Goal: Task Accomplishment & Management: Manage account settings

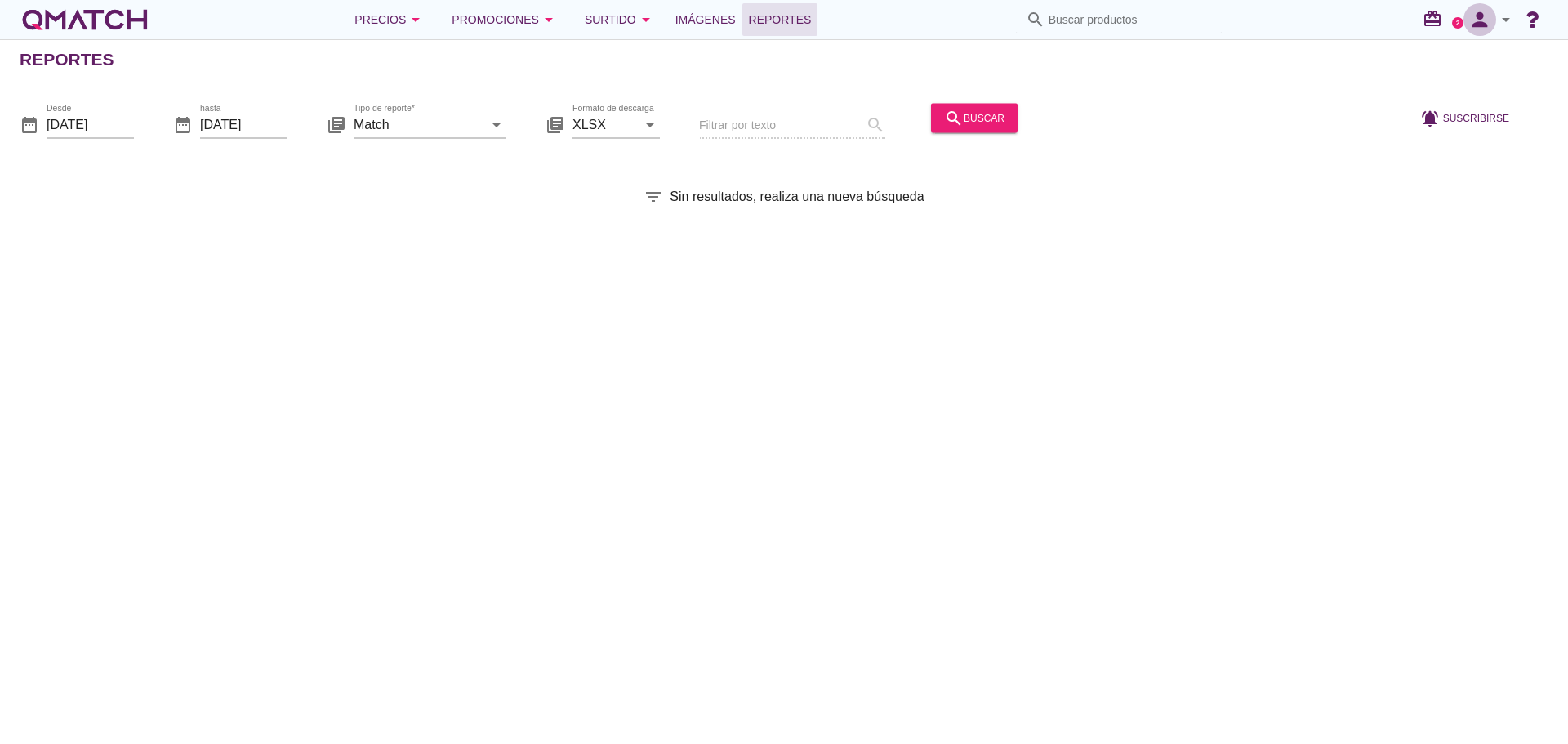
click at [1492, 29] on icon "person" at bounding box center [1480, 19] width 33 height 23
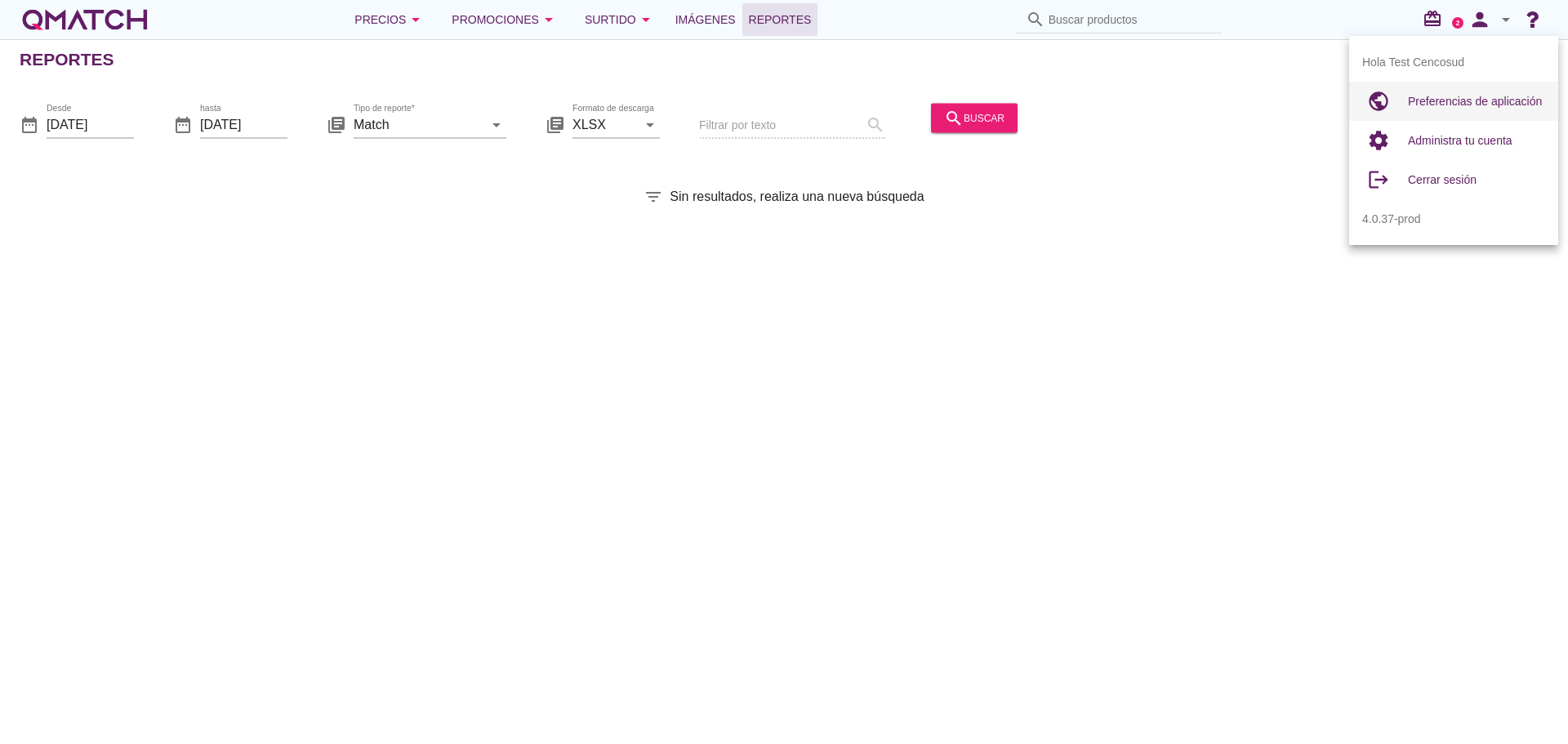
click at [1443, 94] on div "Preferencias de aplicación" at bounding box center [1477, 101] width 137 height 20
radio input "true"
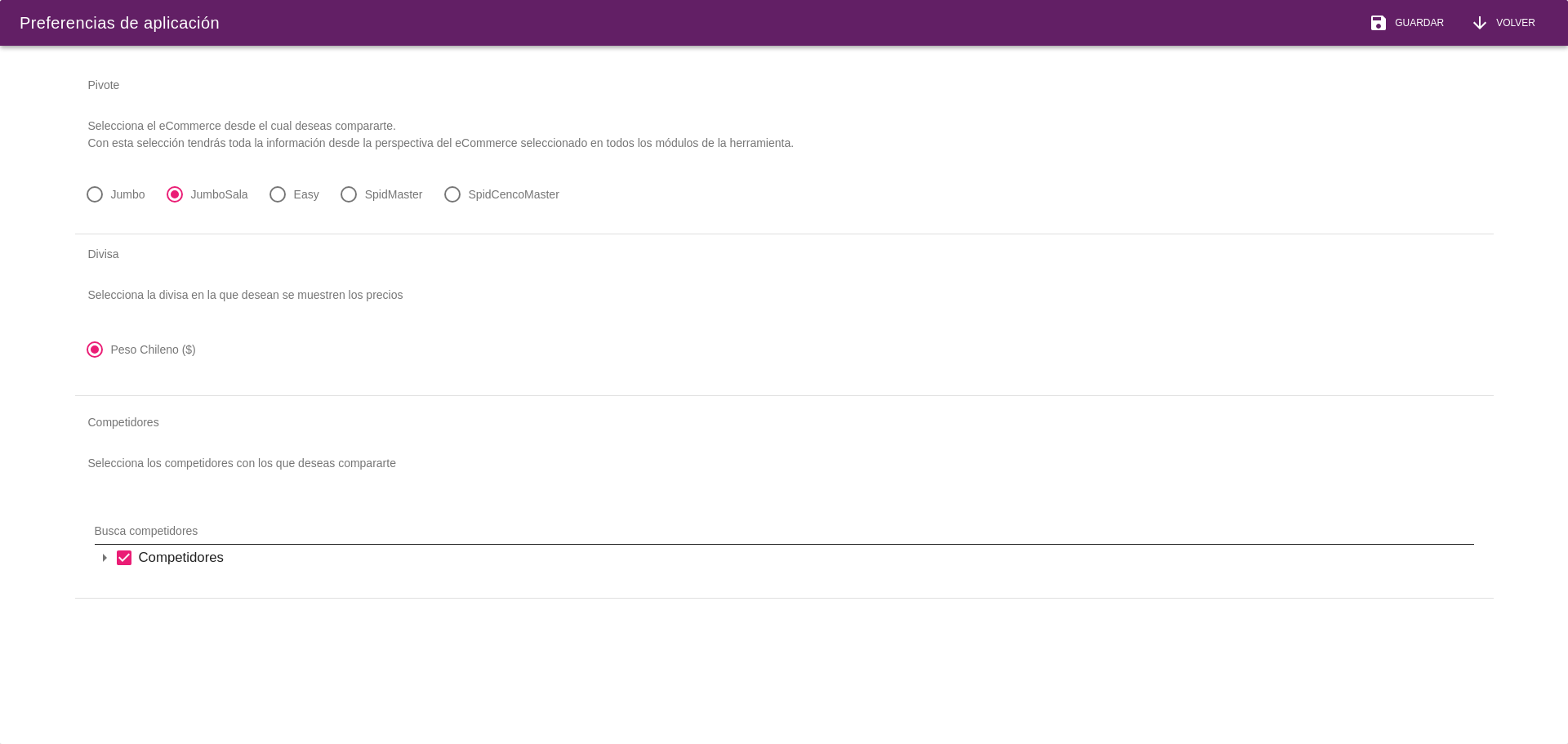
click at [195, 522] on input "Busca competidores" at bounding box center [774, 531] width 1357 height 26
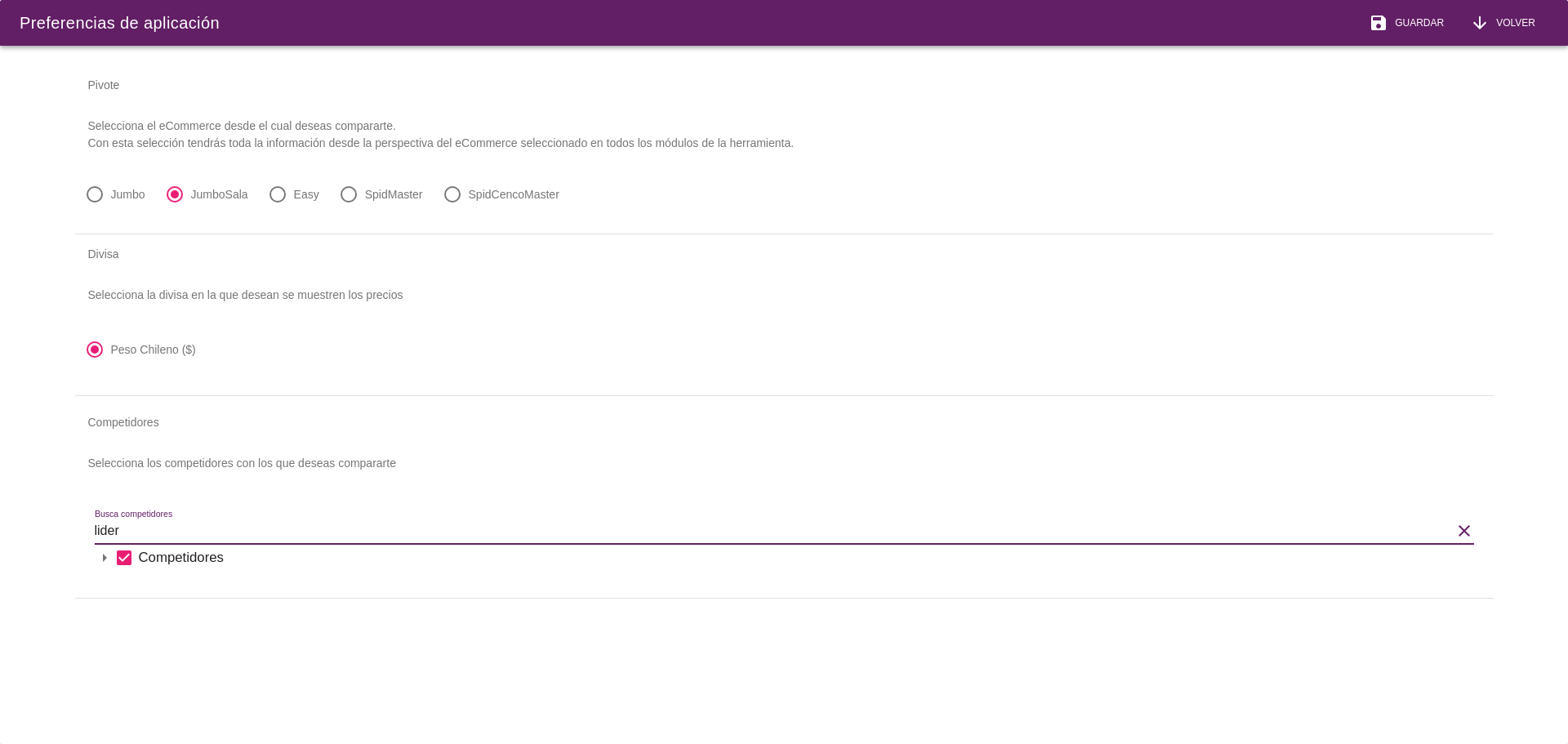
click at [99, 559] on icon "arrow_drop_down" at bounding box center [105, 558] width 20 height 20
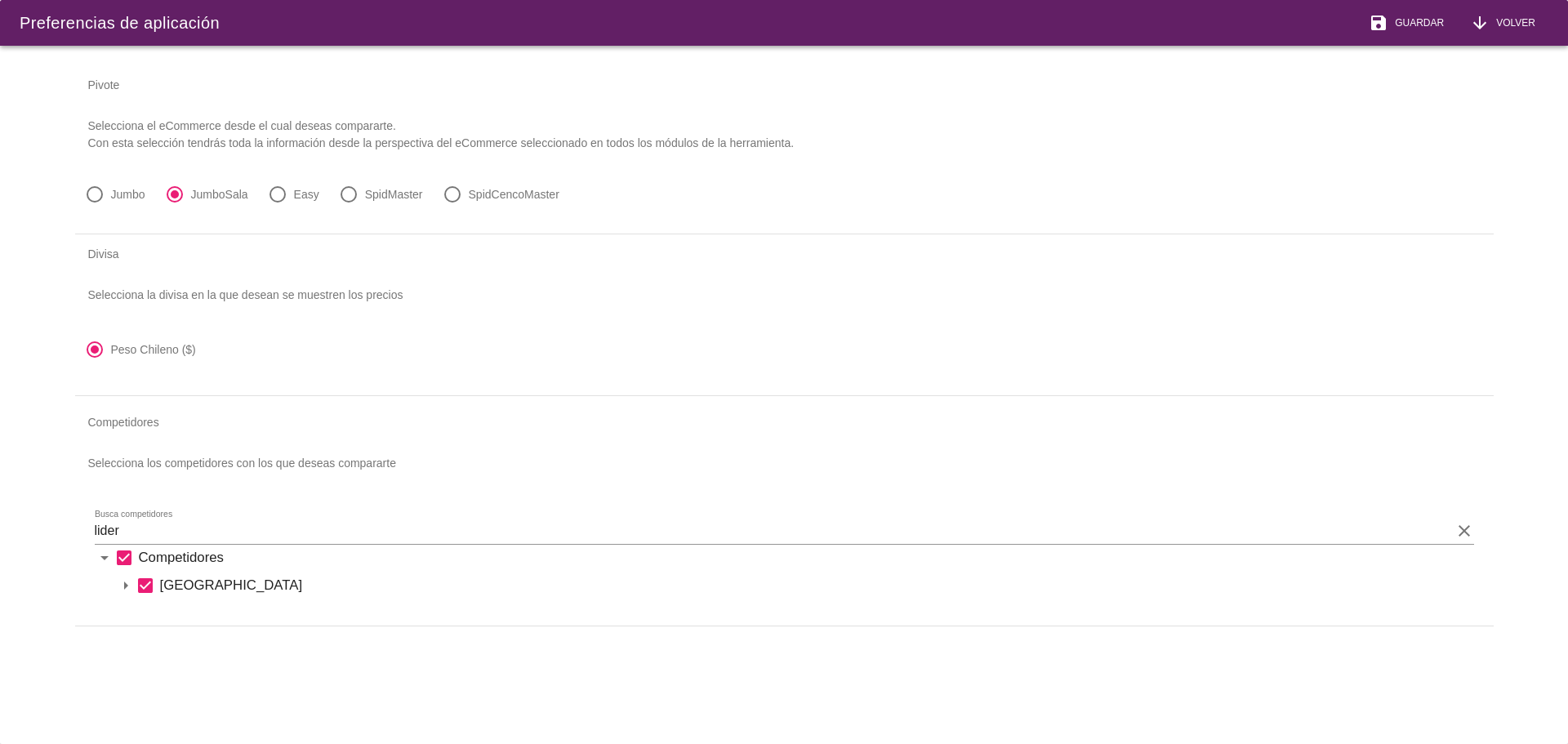
click at [127, 592] on icon "arrow_drop_down" at bounding box center [126, 586] width 20 height 20
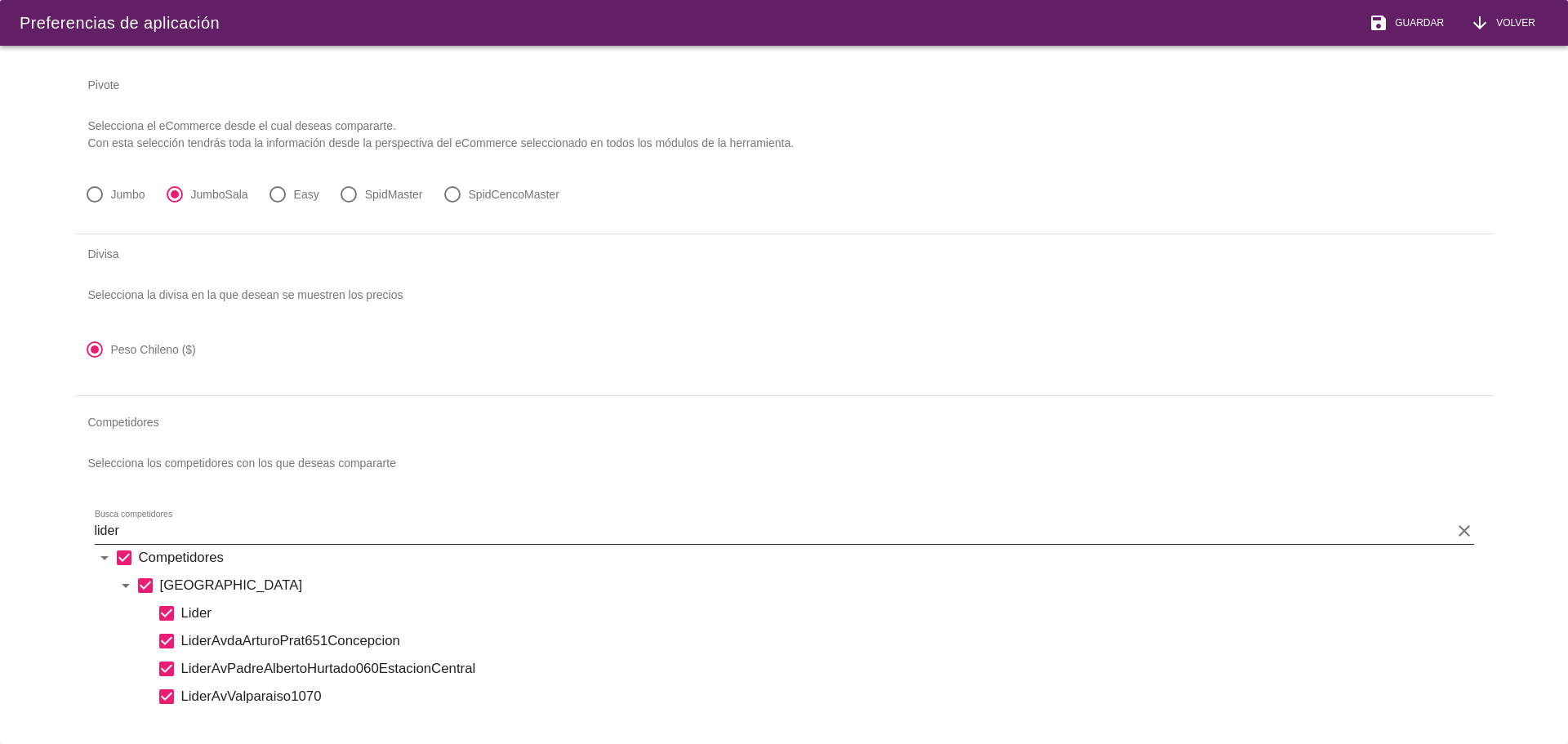
click at [163, 525] on input "lider" at bounding box center [774, 531] width 1357 height 26
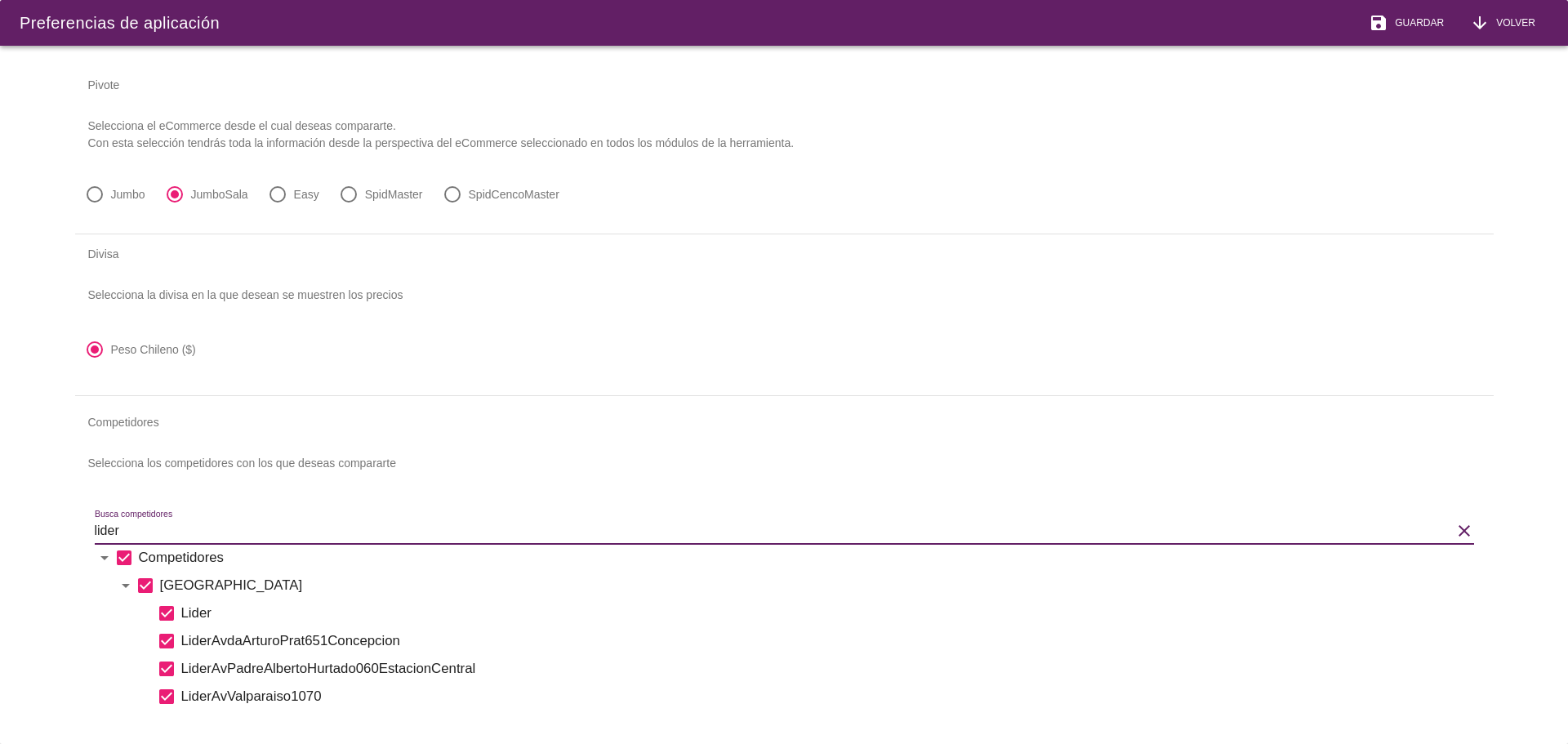
click at [163, 525] on input "lider" at bounding box center [774, 531] width 1357 height 26
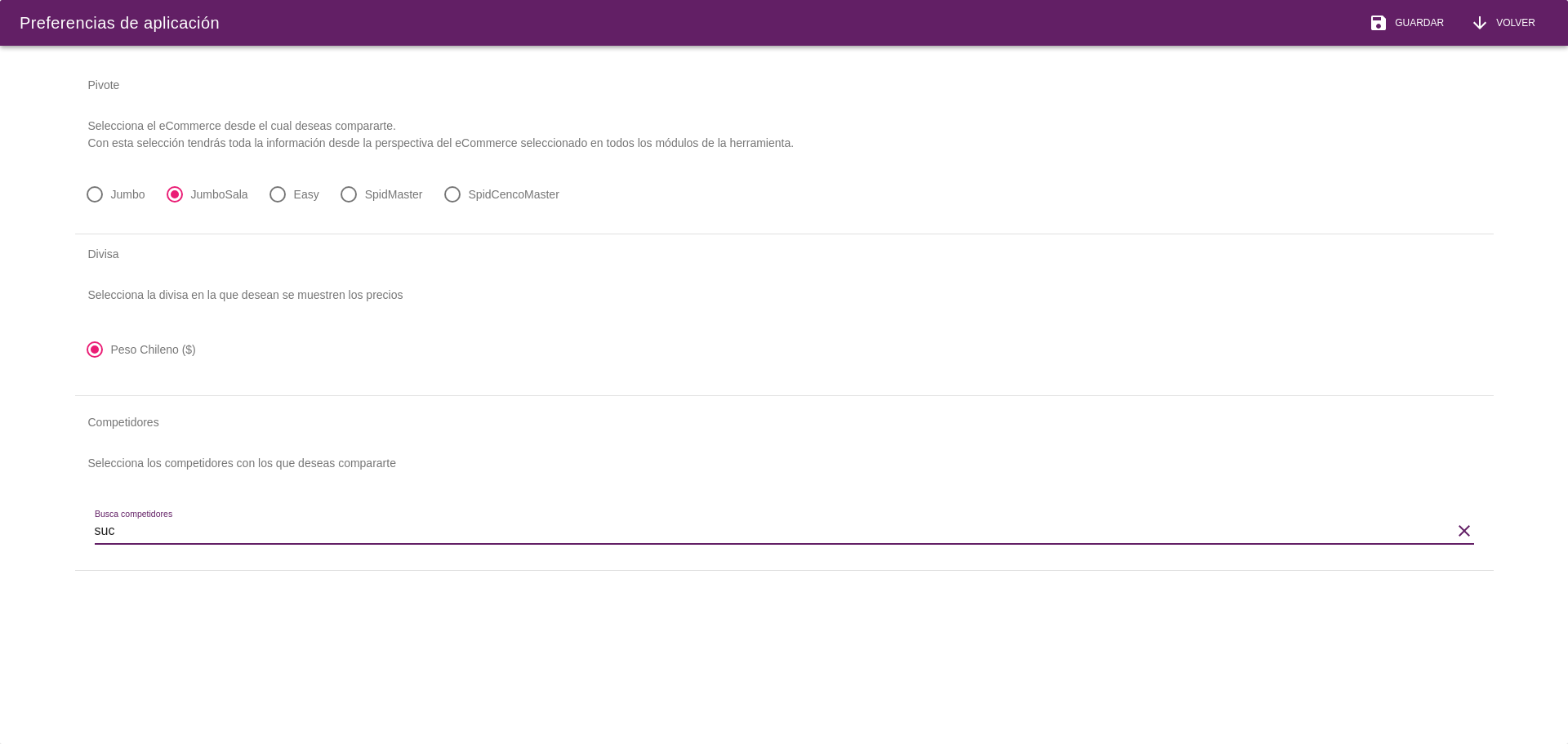
drag, startPoint x: 176, startPoint y: 537, endPoint x: 29, endPoint y: 525, distance: 147.5
click at [29, 525] on div "Preferencias de aplicación save Guardar arrow_downward Volver Pivote Selecciona…" at bounding box center [784, 372] width 1568 height 744
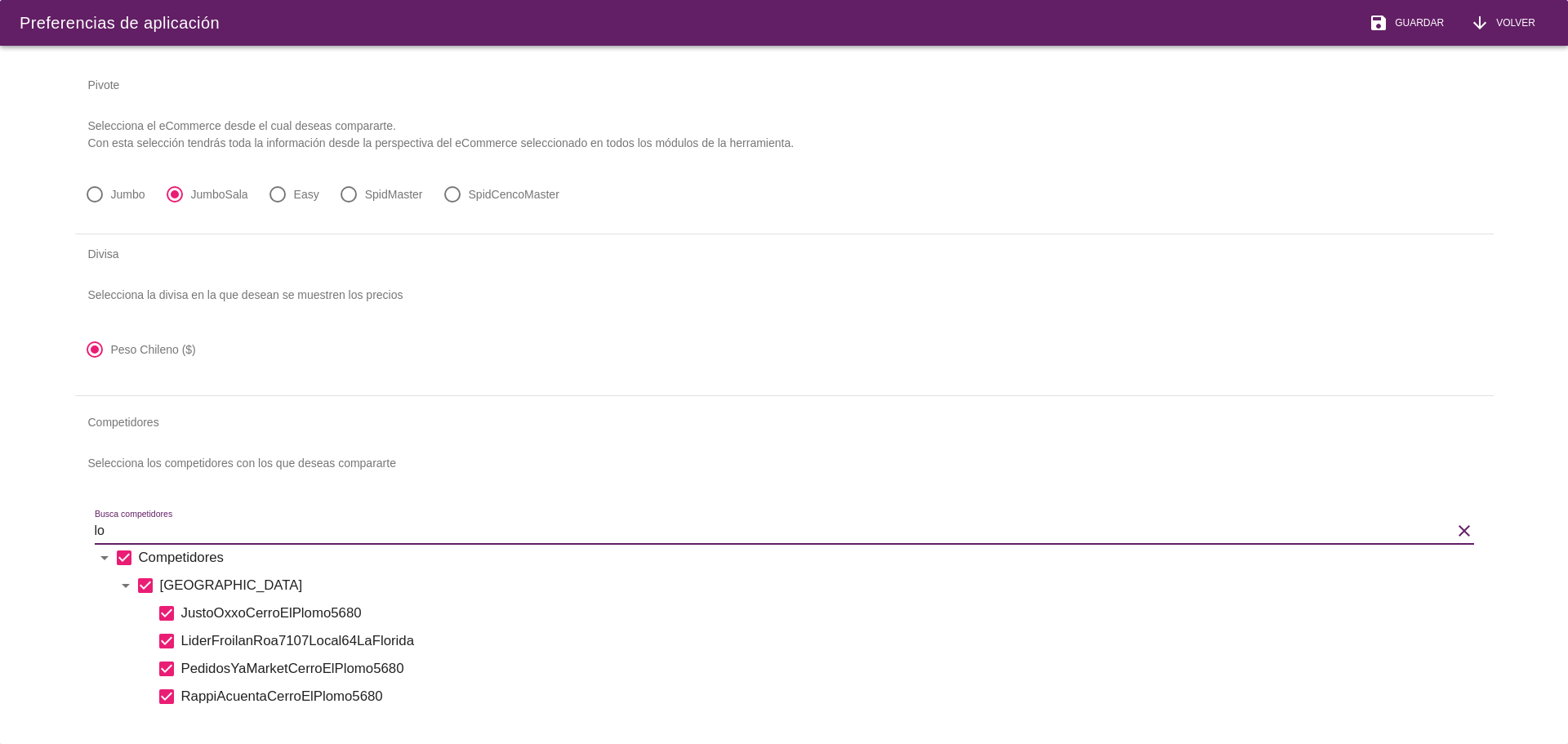
type input "l"
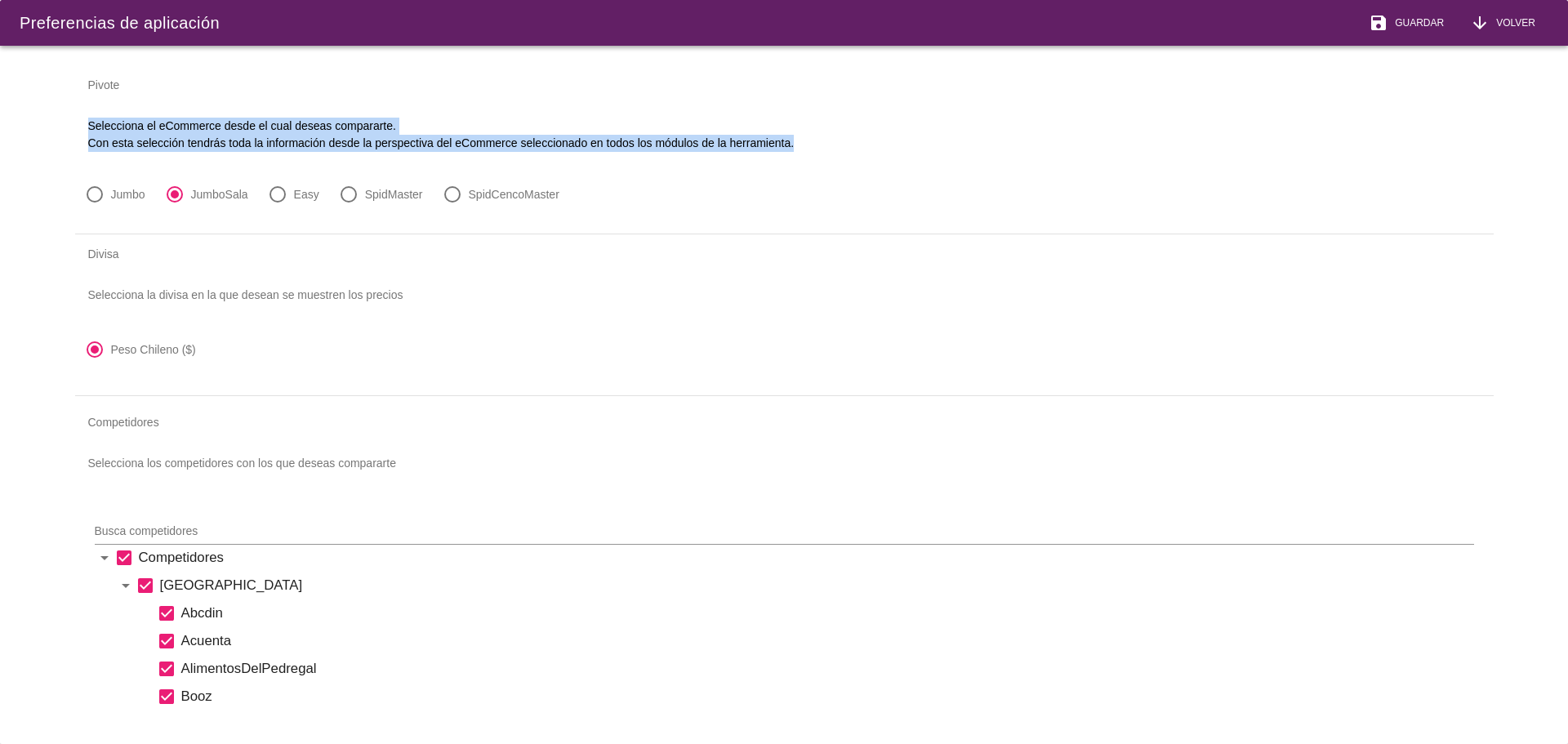
drag, startPoint x: 1519, startPoint y: 94, endPoint x: 1507, endPoint y: 110, distance: 20.0
click at [1518, 153] on div "Preferencias de aplicación save Guardar arrow_downward Volver Pivote Selecciona…" at bounding box center [784, 372] width 1568 height 744
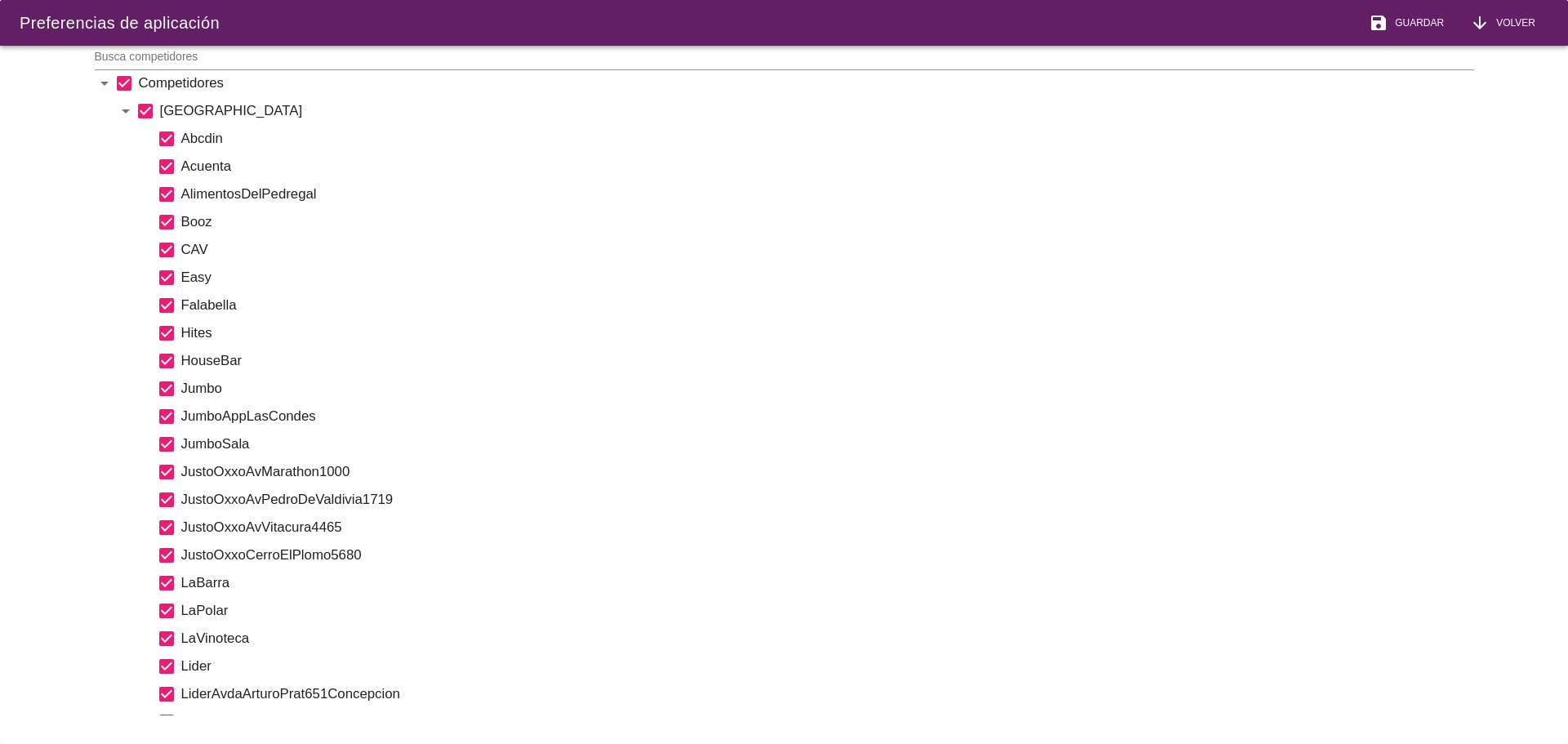
scroll to position [451, 0]
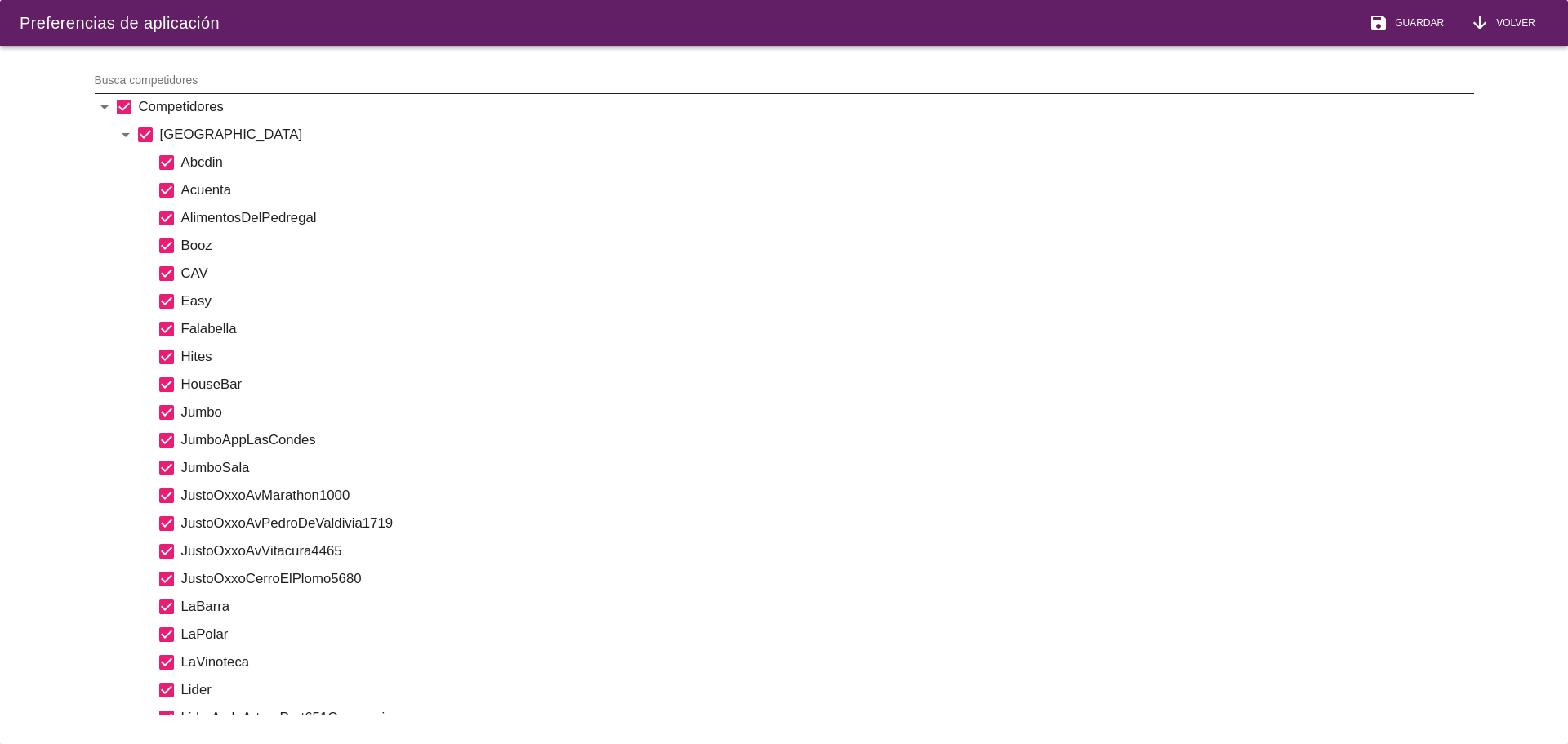
click at [437, 74] on input "Busca competidores" at bounding box center [774, 80] width 1357 height 26
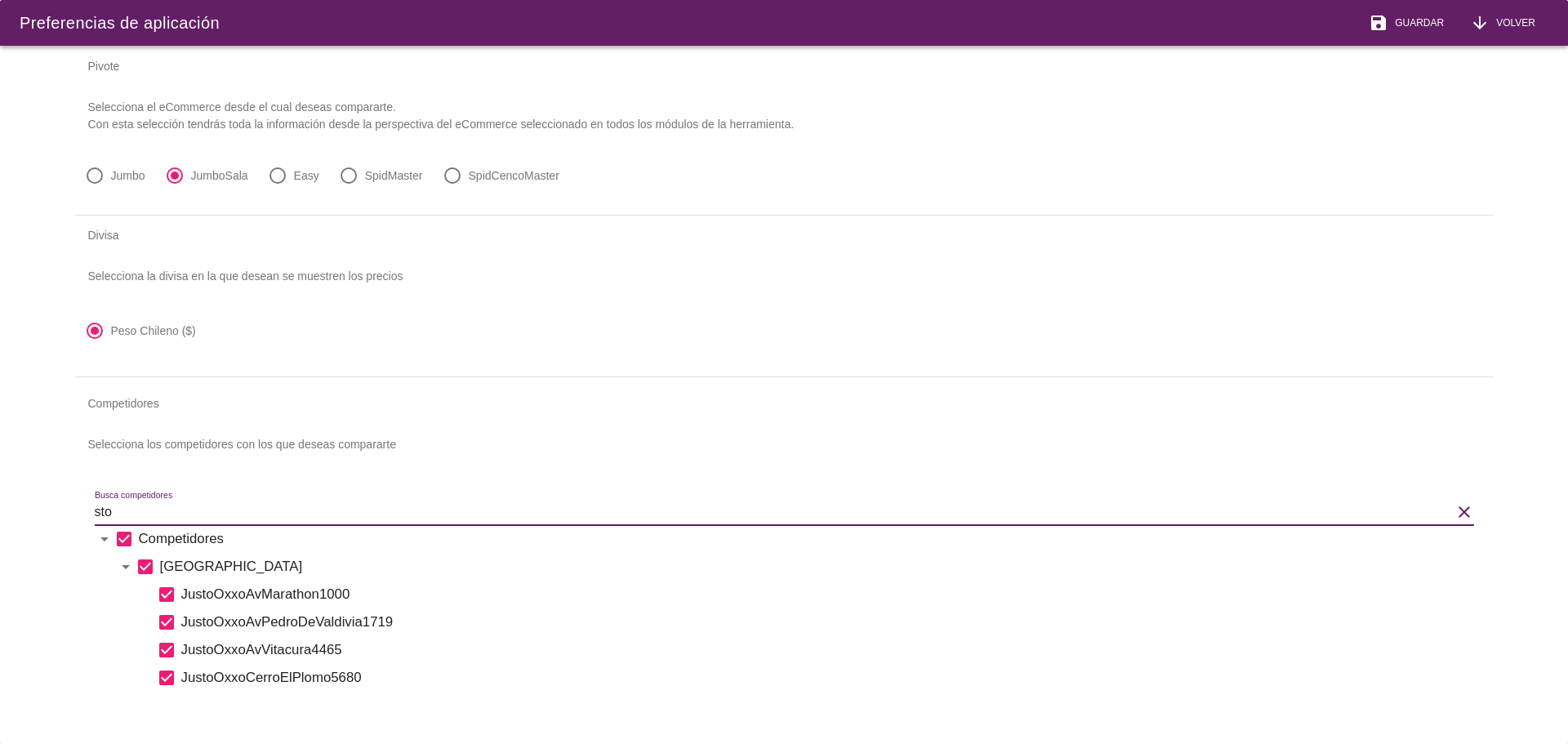
scroll to position [0, 0]
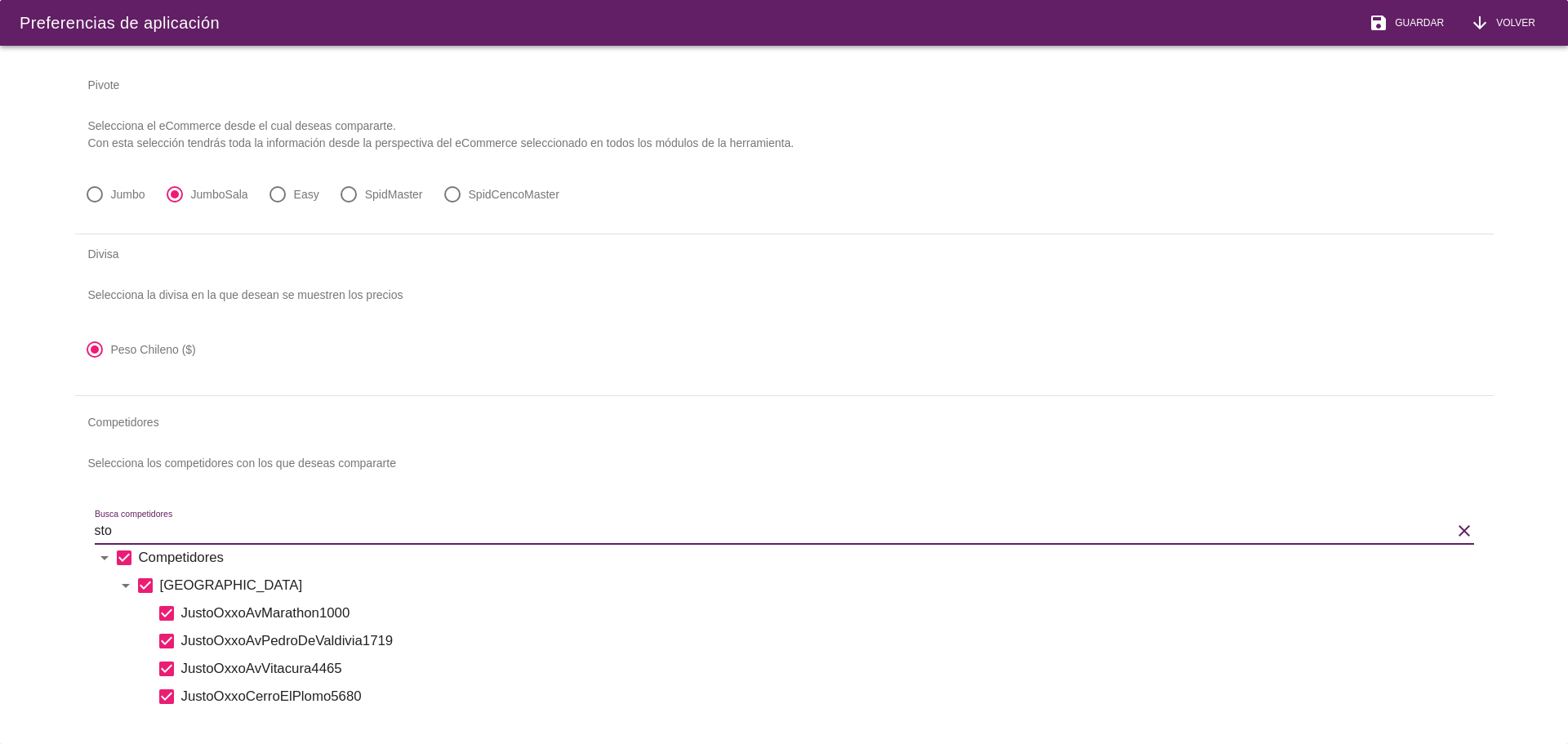
type input "sto"
click at [1511, 11] on button "arrow_downward Volver" at bounding box center [1503, 23] width 91 height 46
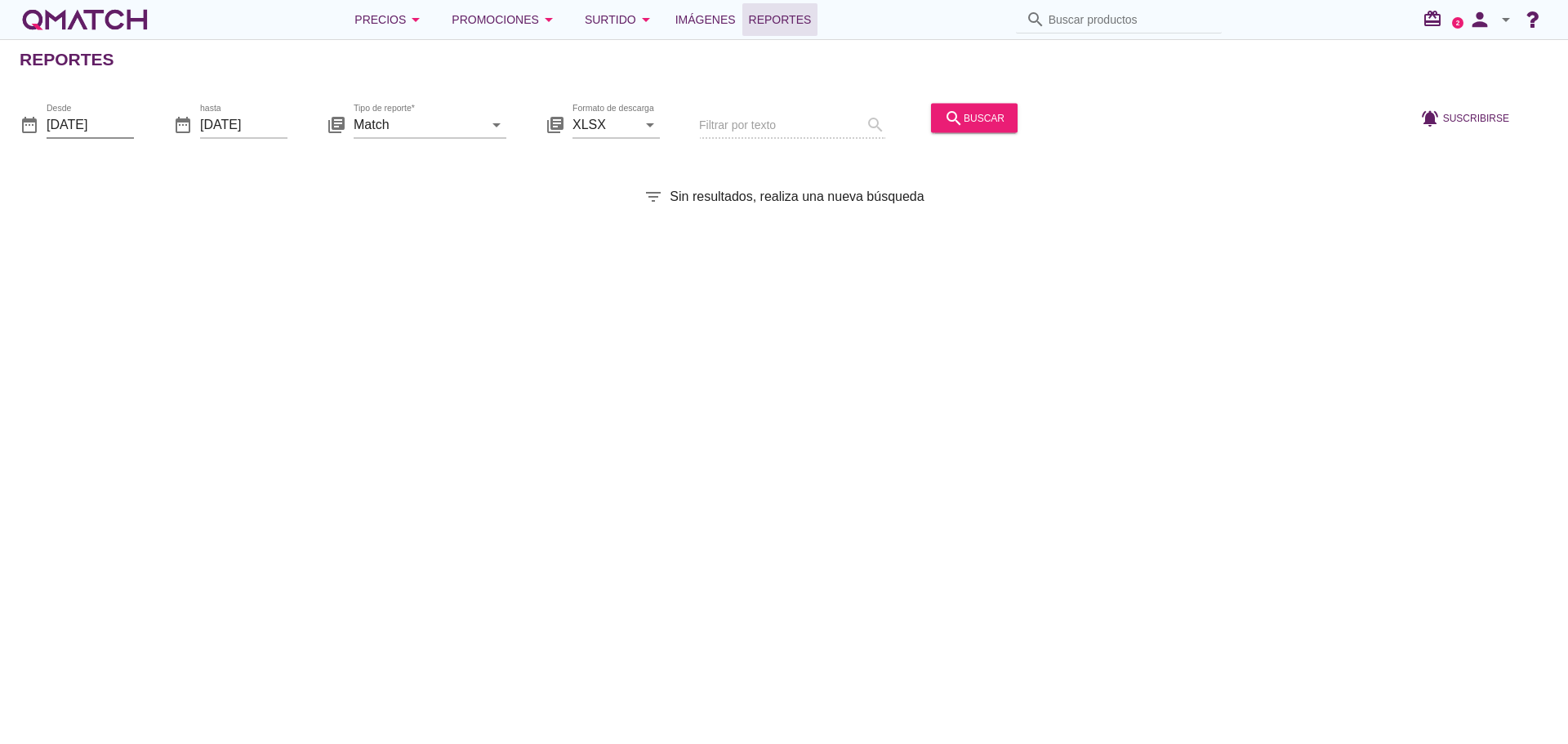
click at [84, 130] on input "2025-09-01" at bounding box center [90, 124] width 87 height 26
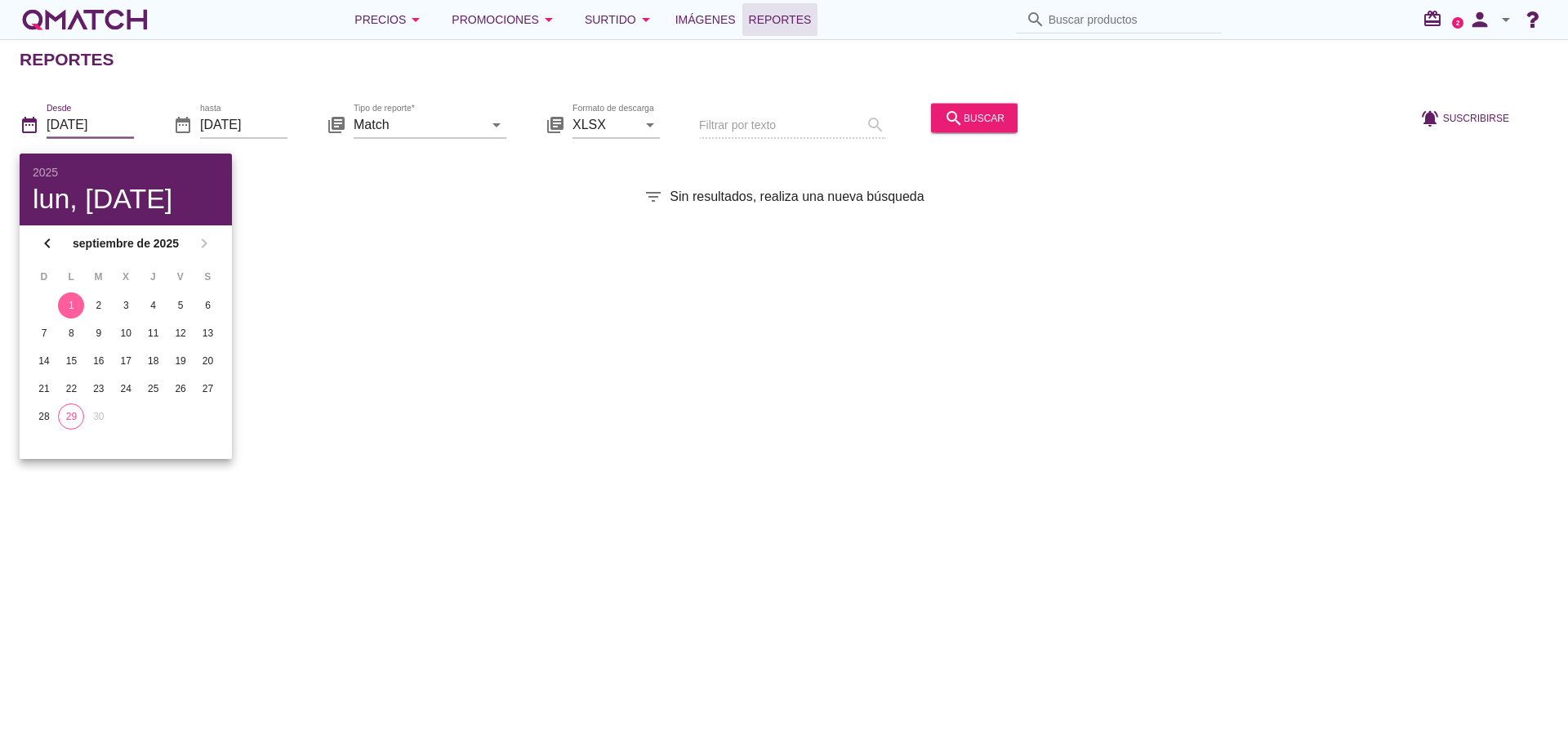
click at [69, 416] on div "29" at bounding box center [70, 417] width 25 height 15
type input "2025-09-29"
drag, startPoint x: 373, startPoint y: 295, endPoint x: 395, endPoint y: 203, distance: 94.6
click at [380, 289] on div "Reportes date_range Desde 2025-09-29 date_range hasta 2025-09-29 library_books …" at bounding box center [784, 392] width 1568 height 705
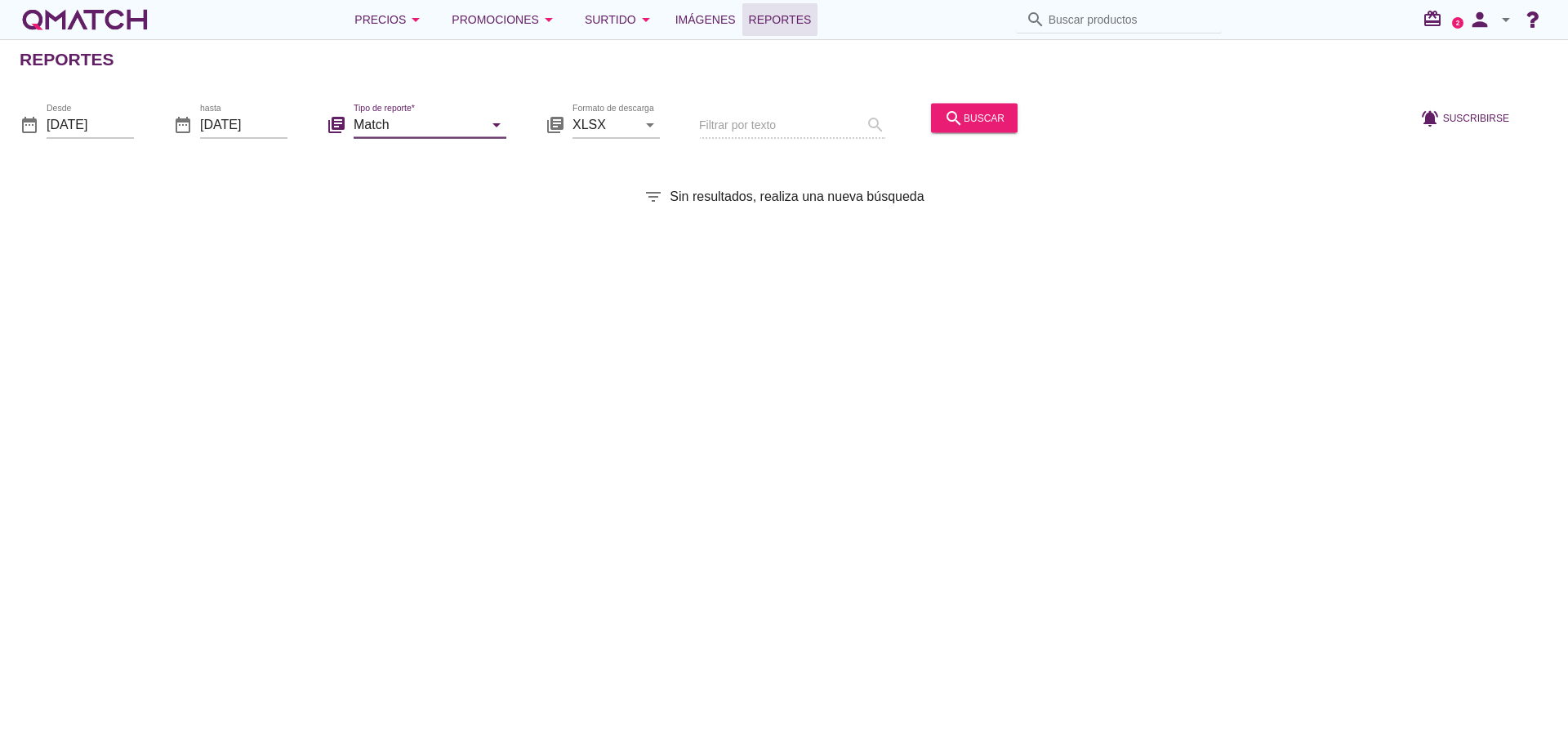
click at [405, 120] on input "Match" at bounding box center [419, 124] width 130 height 26
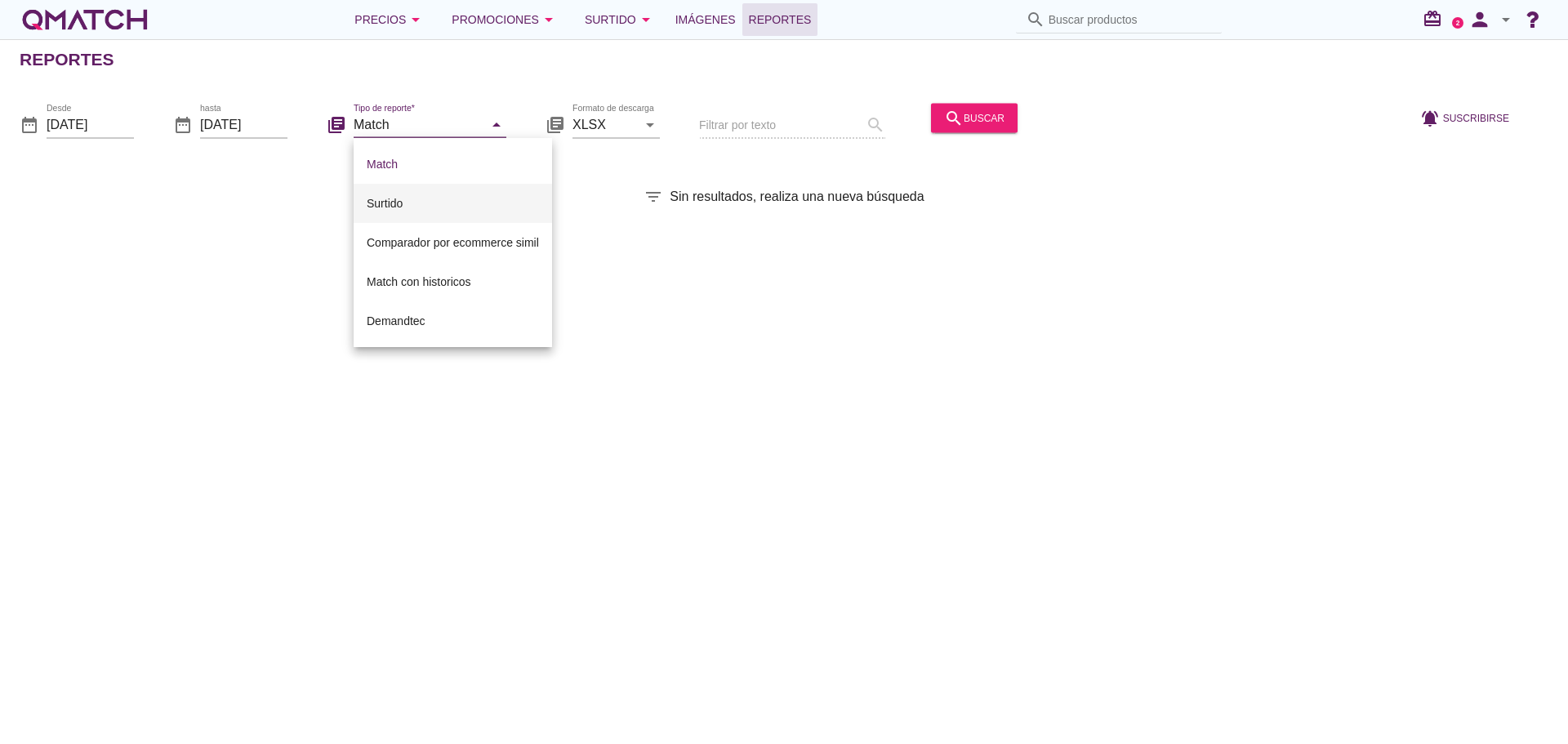
click at [391, 198] on div "Surtido" at bounding box center [453, 203] width 173 height 20
type input "Surtido"
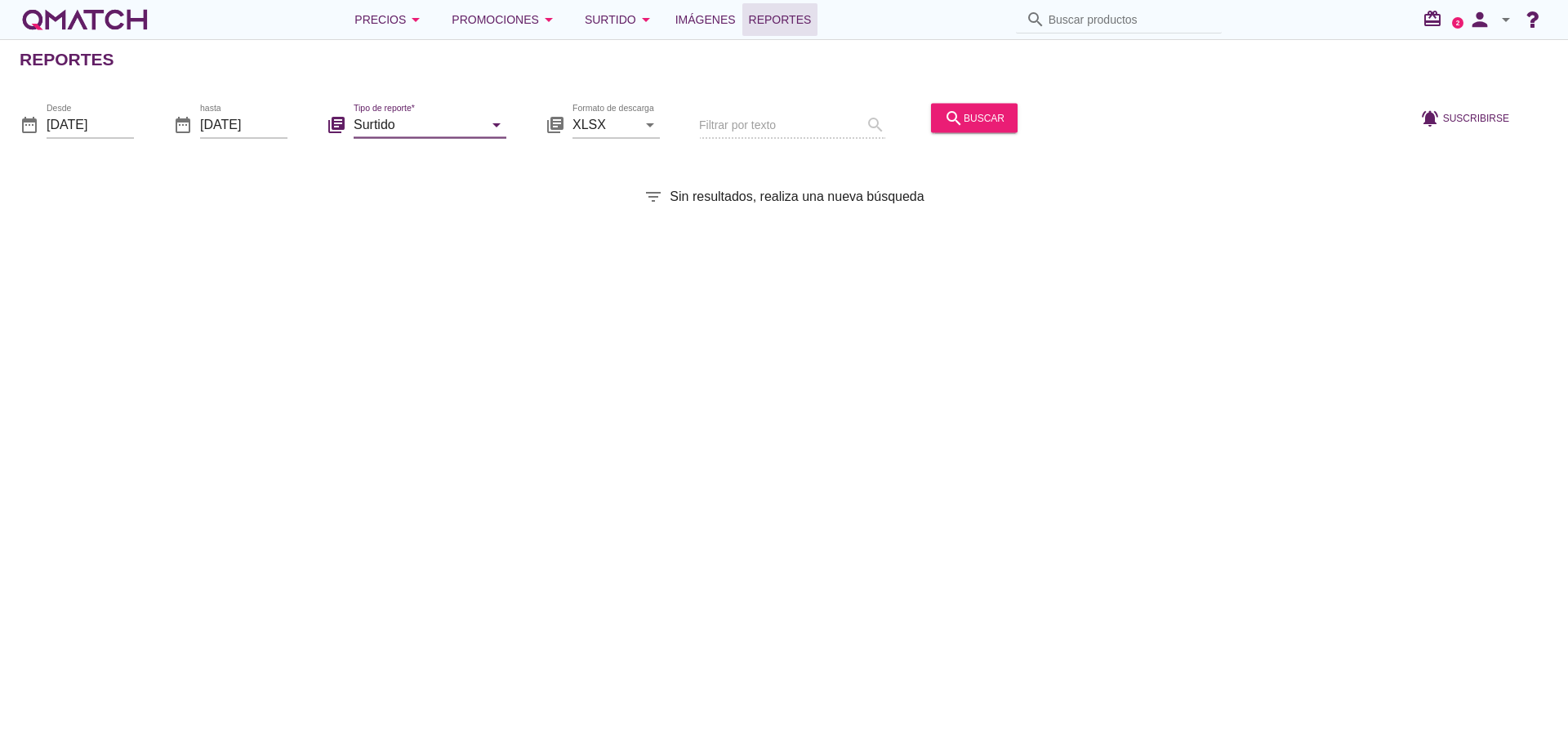
click at [793, 130] on div "Filtrar por texto search" at bounding box center [792, 126] width 186 height 56
click at [802, 120] on div "Filtrar por texto search" at bounding box center [792, 126] width 186 height 56
click at [956, 104] on button "search buscar" at bounding box center [974, 118] width 86 height 30
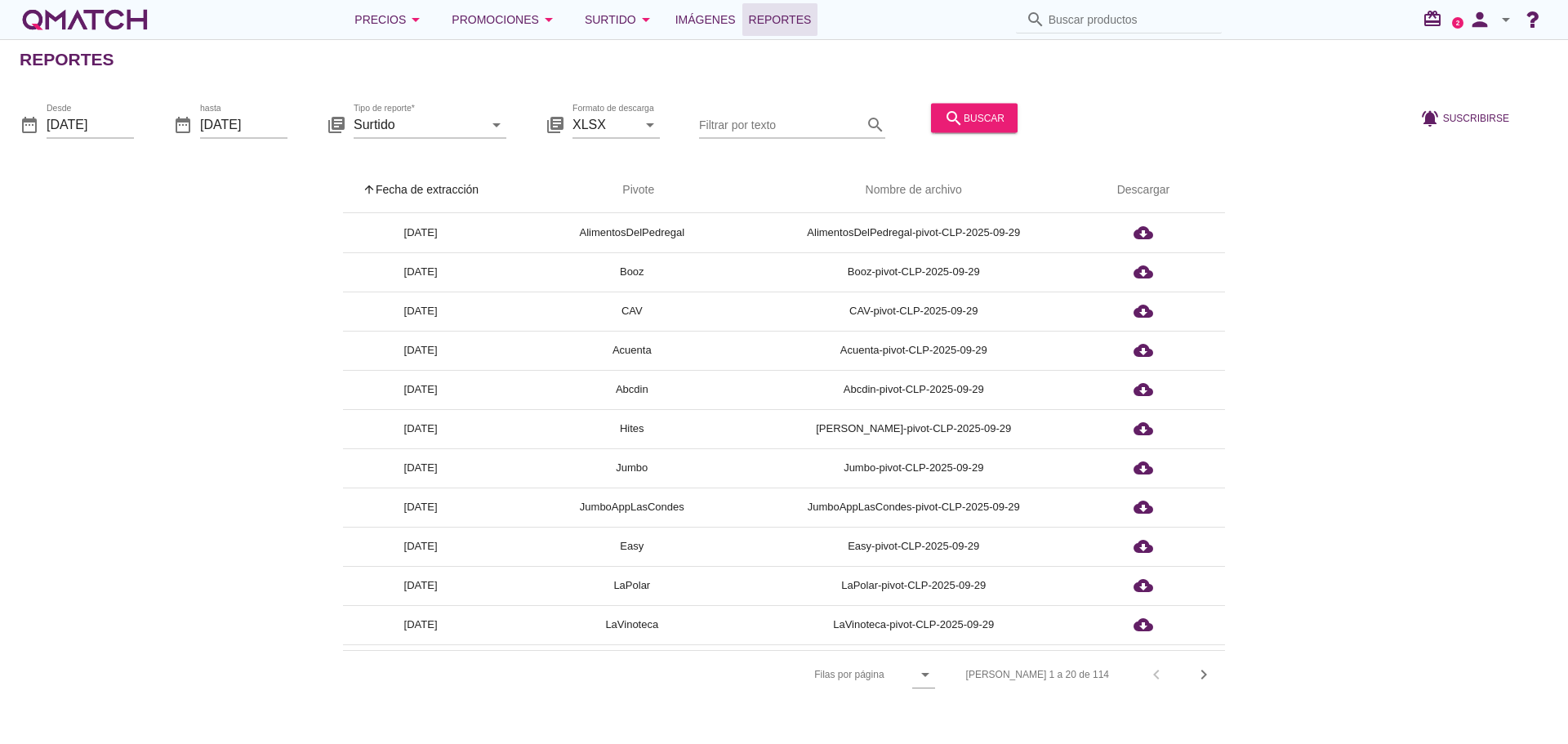
click at [757, 118] on input "Filtrar por texto" at bounding box center [781, 124] width 164 height 26
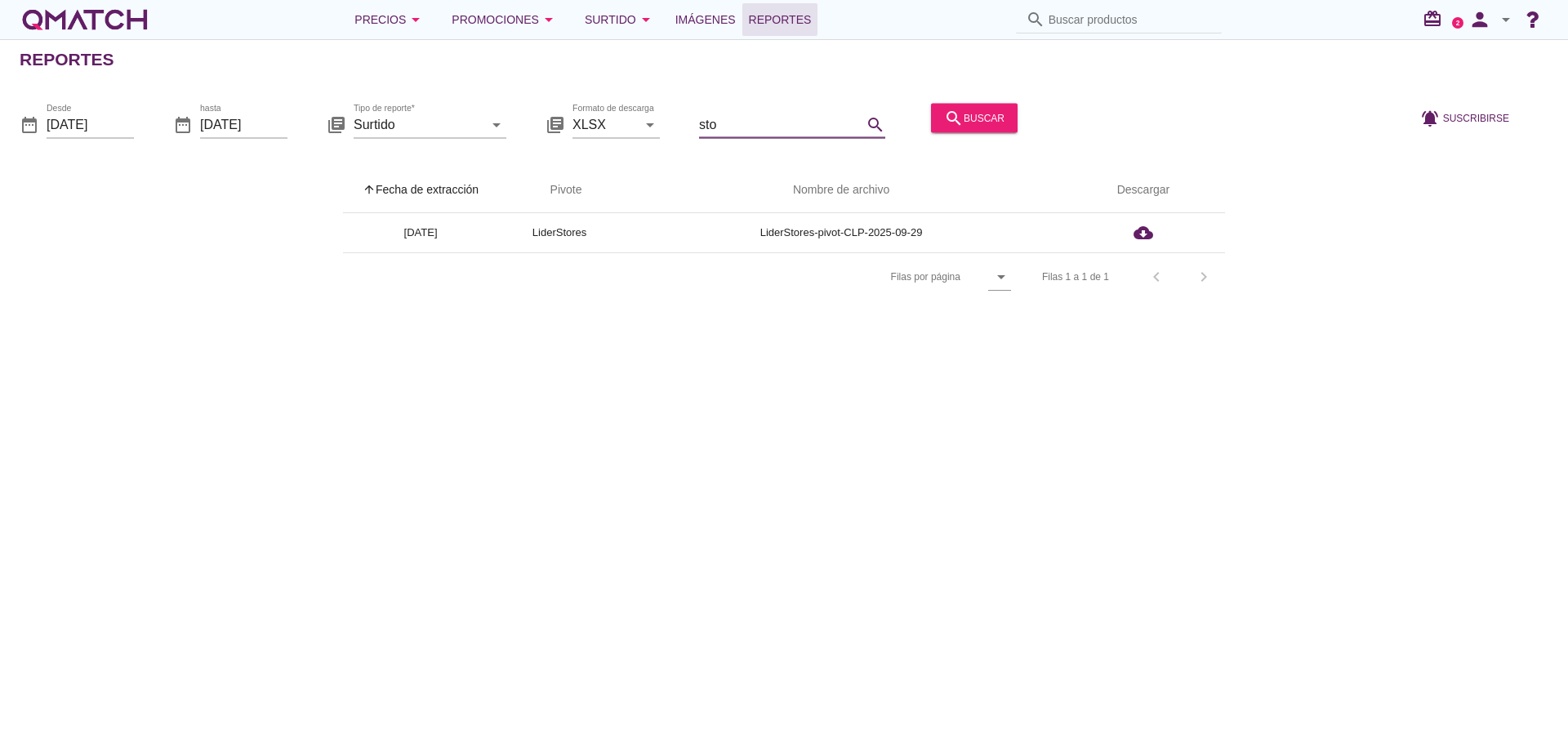
type input "sto"
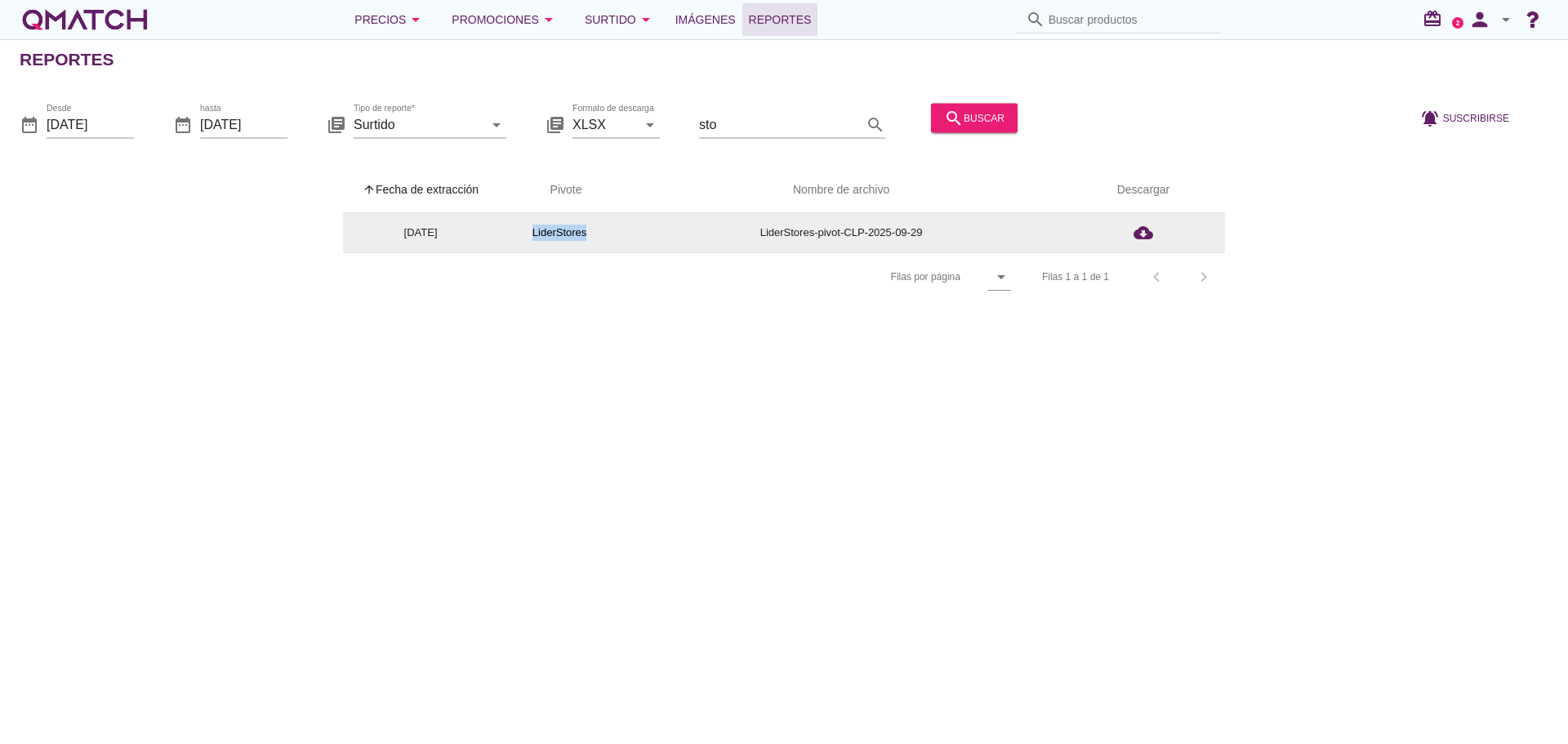
drag, startPoint x: 534, startPoint y: 232, endPoint x: 602, endPoint y: 229, distance: 68.1
click at [602, 229] on td "LiderStores" at bounding box center [559, 233] width 123 height 40
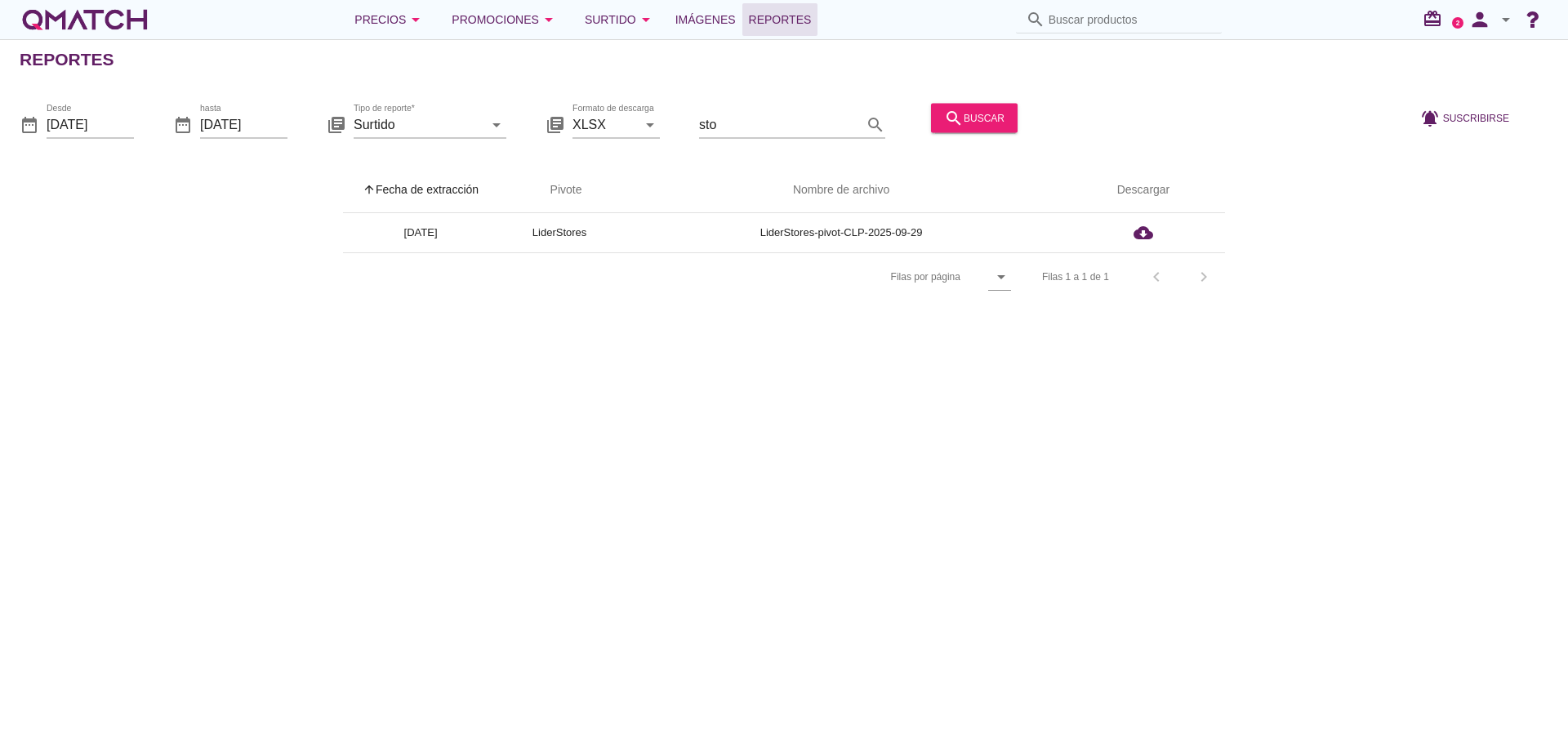
click at [1487, 19] on icon "person" at bounding box center [1480, 19] width 33 height 23
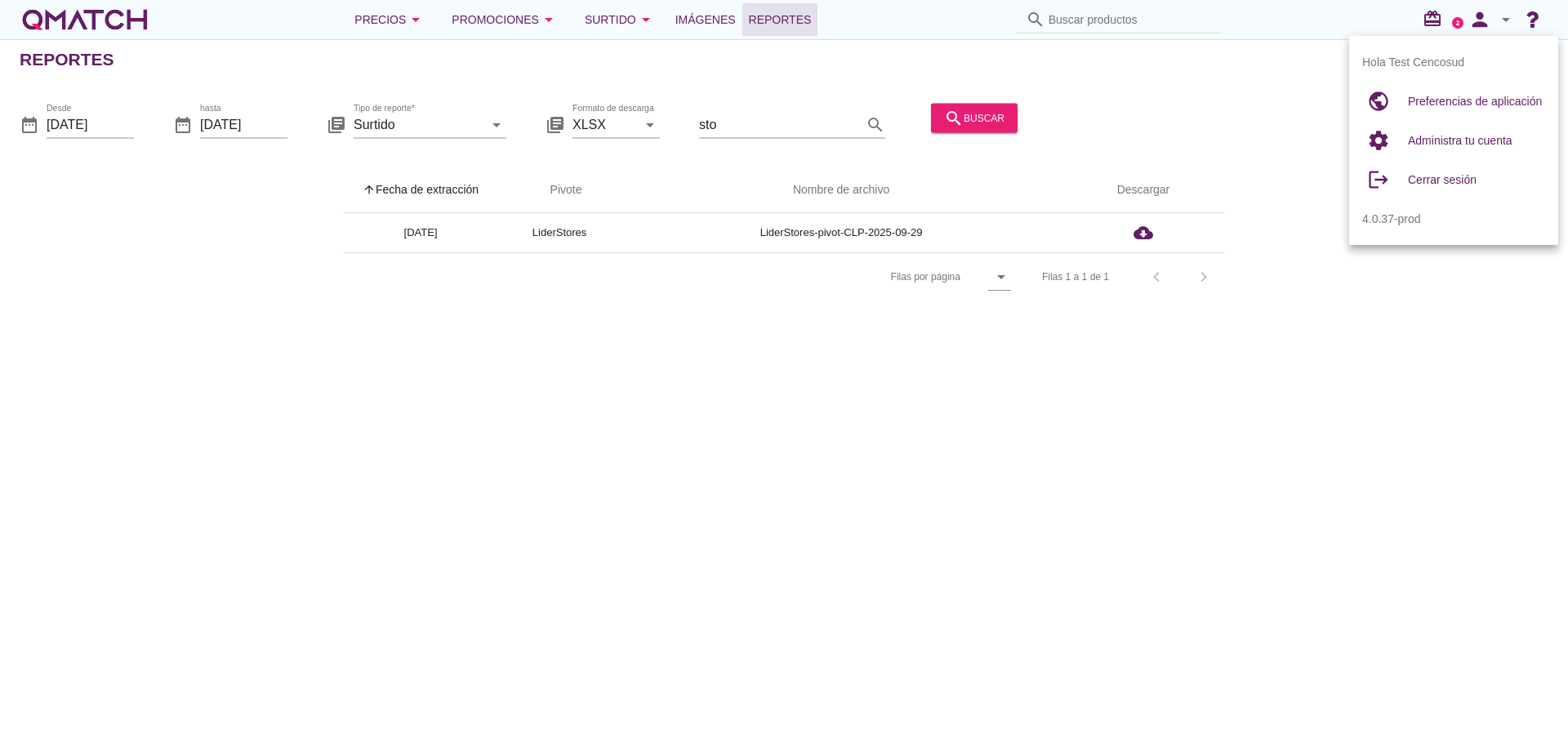
click at [1261, 90] on div "date_range Desde 2025-09-29 date_range hasta 2025-09-29 library_books Tipo de r…" at bounding box center [784, 119] width 1568 height 68
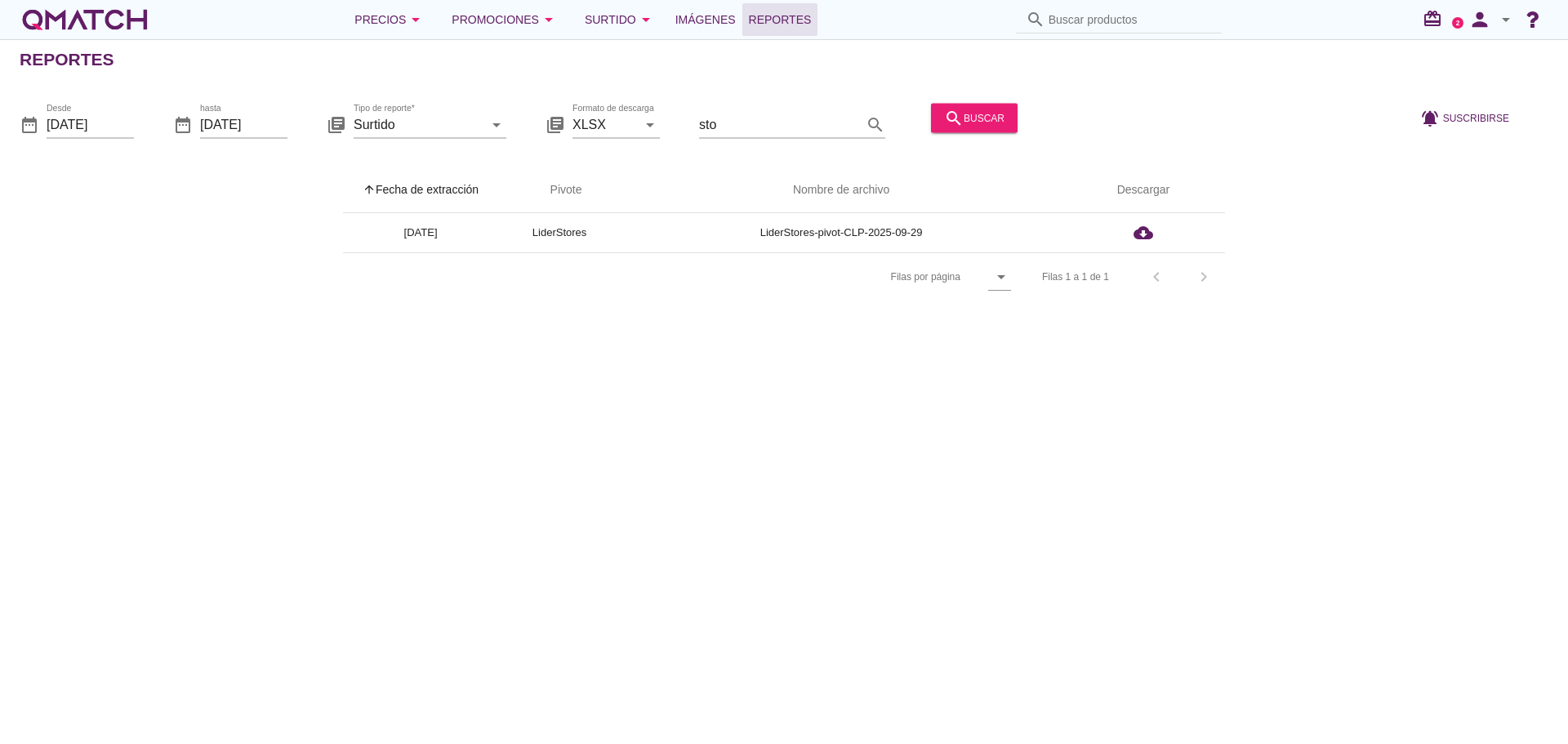
click at [1508, 25] on icon "arrow_drop_down" at bounding box center [1507, 20] width 20 height 20
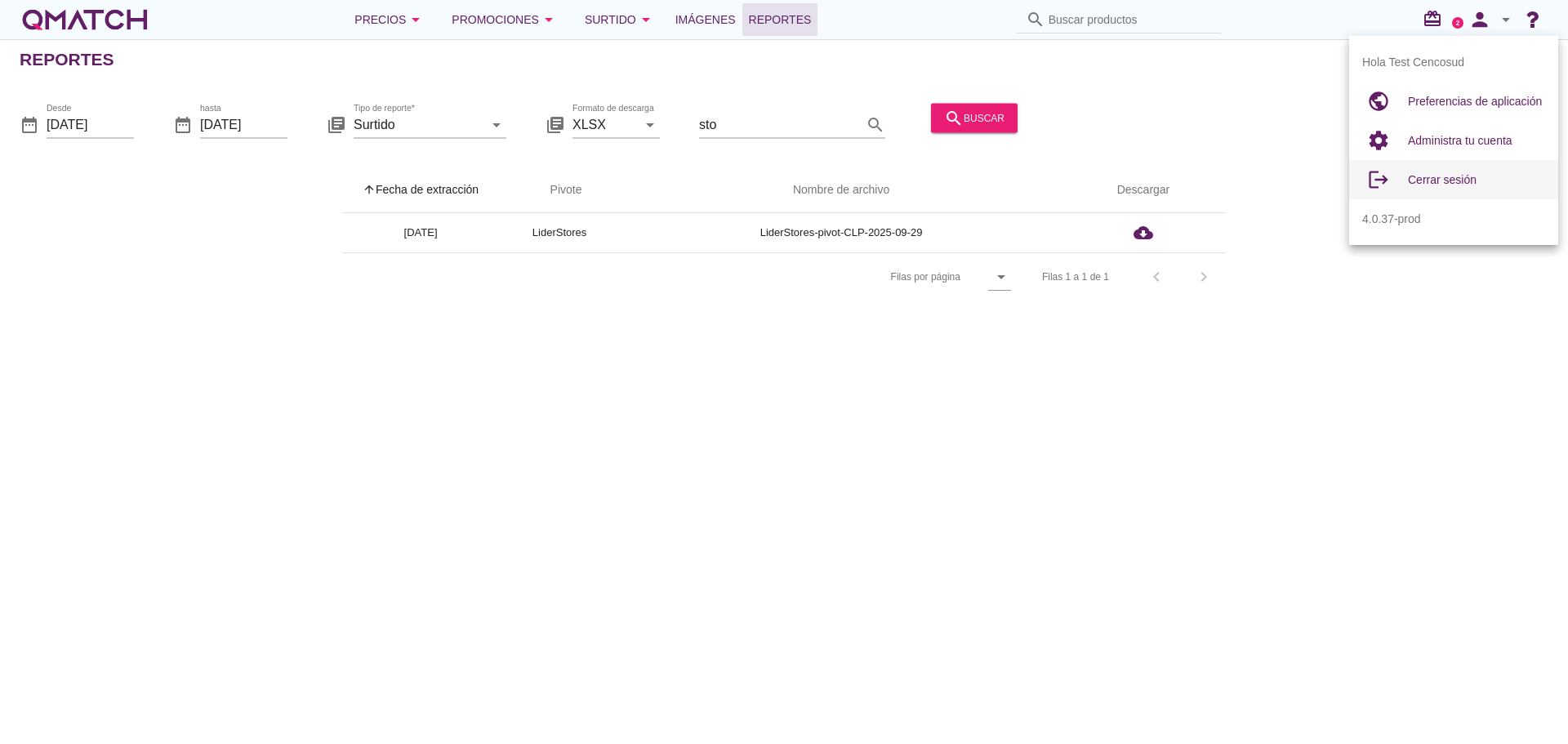
click at [1441, 185] on div "Cerrar sesión" at bounding box center [1477, 180] width 137 height 20
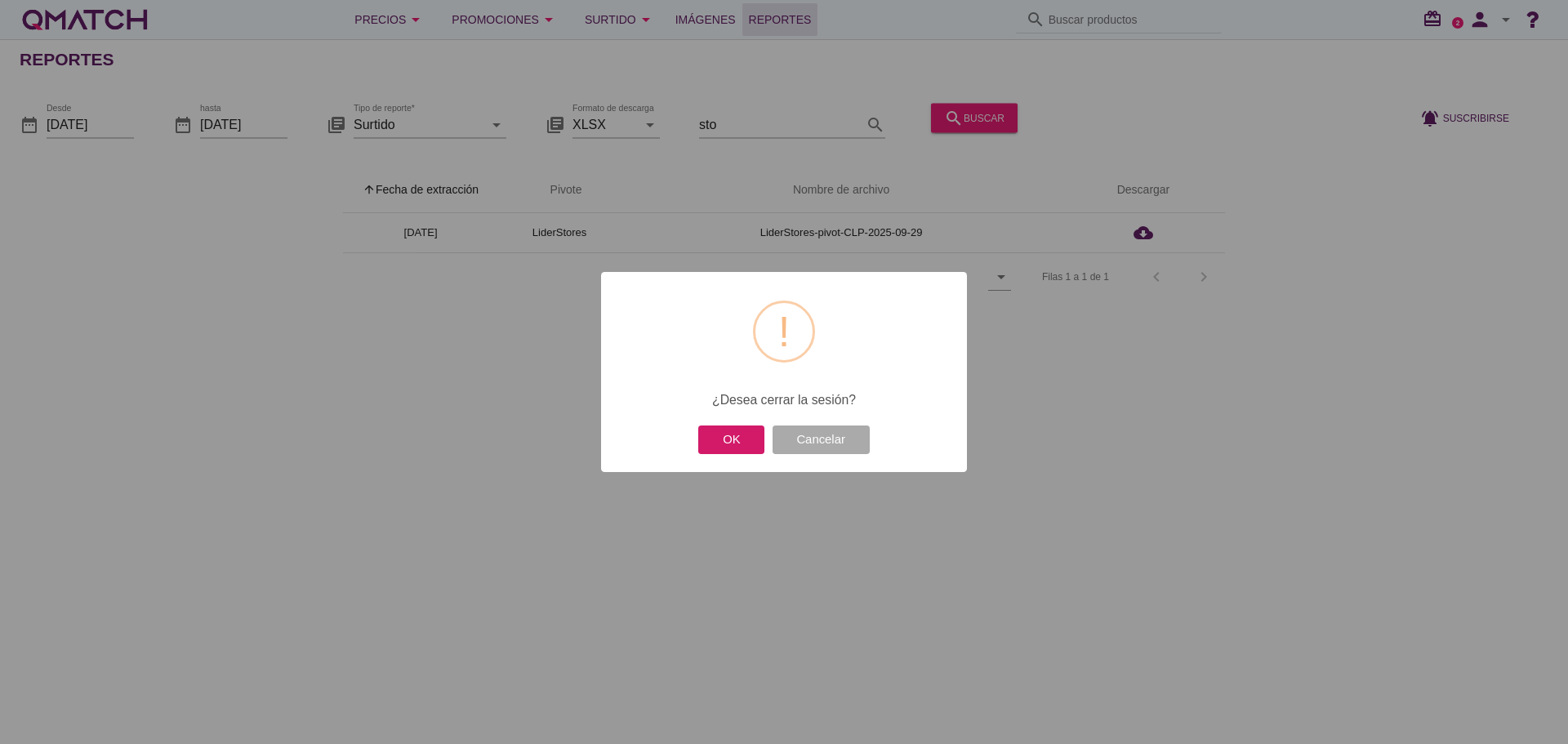
click at [714, 444] on button "OK" at bounding box center [731, 439] width 66 height 29
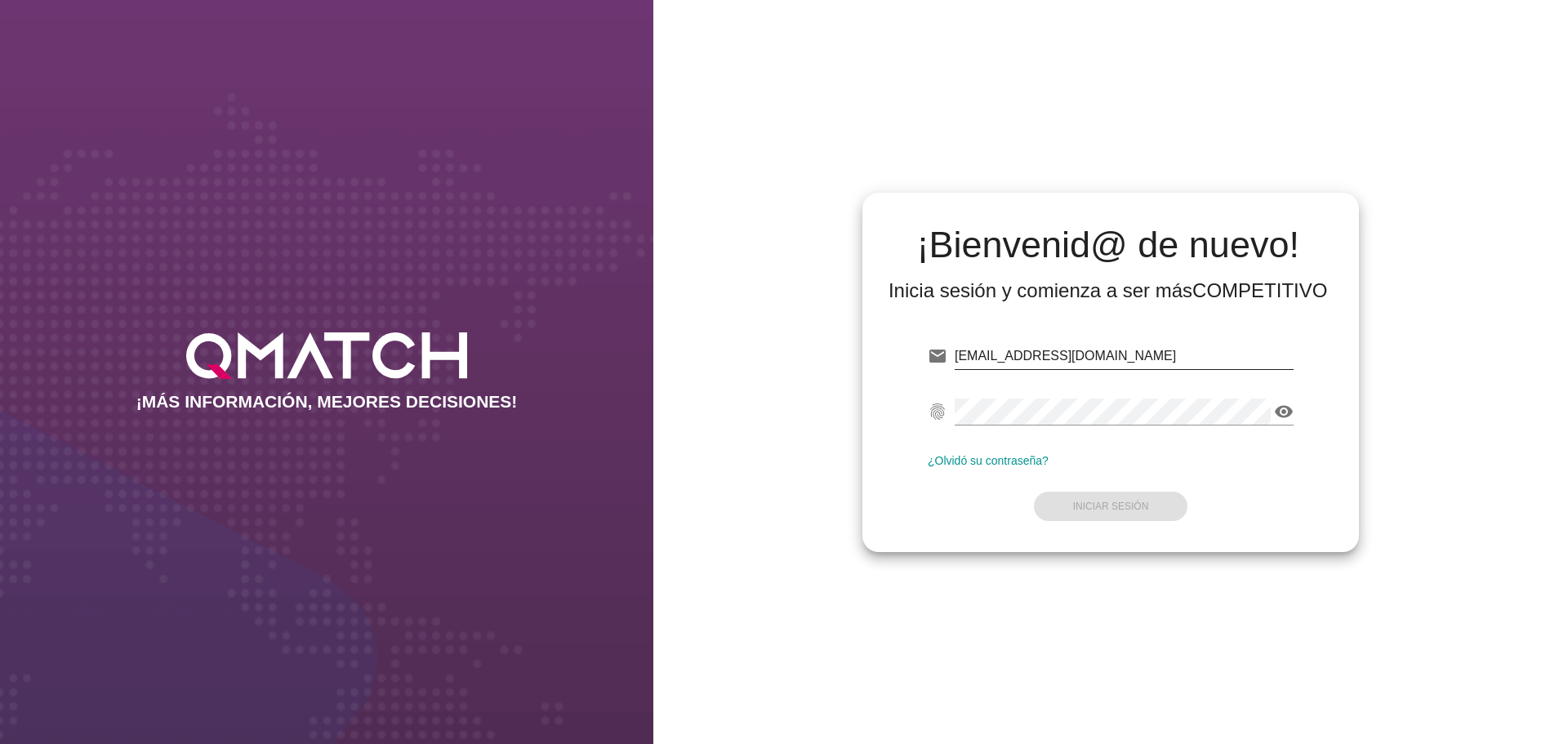
click at [1074, 346] on input "[EMAIL_ADDRESS][DOMAIN_NAME]" at bounding box center [1125, 356] width 339 height 26
type input "[EMAIL_ADDRESS][DOMAIN_NAME]"
click at [1087, 497] on button "Iniciar Sesión" at bounding box center [1111, 507] width 155 height 30
